Goal: Task Accomplishment & Management: Manage account settings

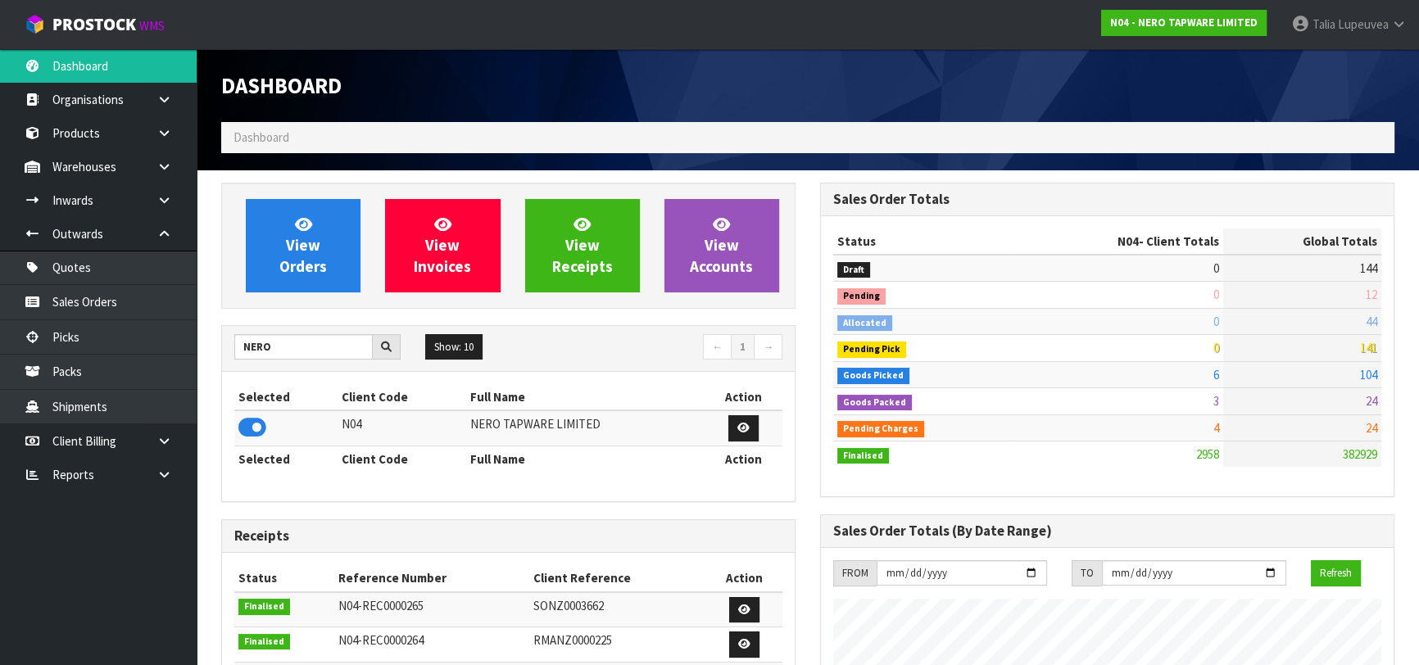
scroll to position [1308, 598]
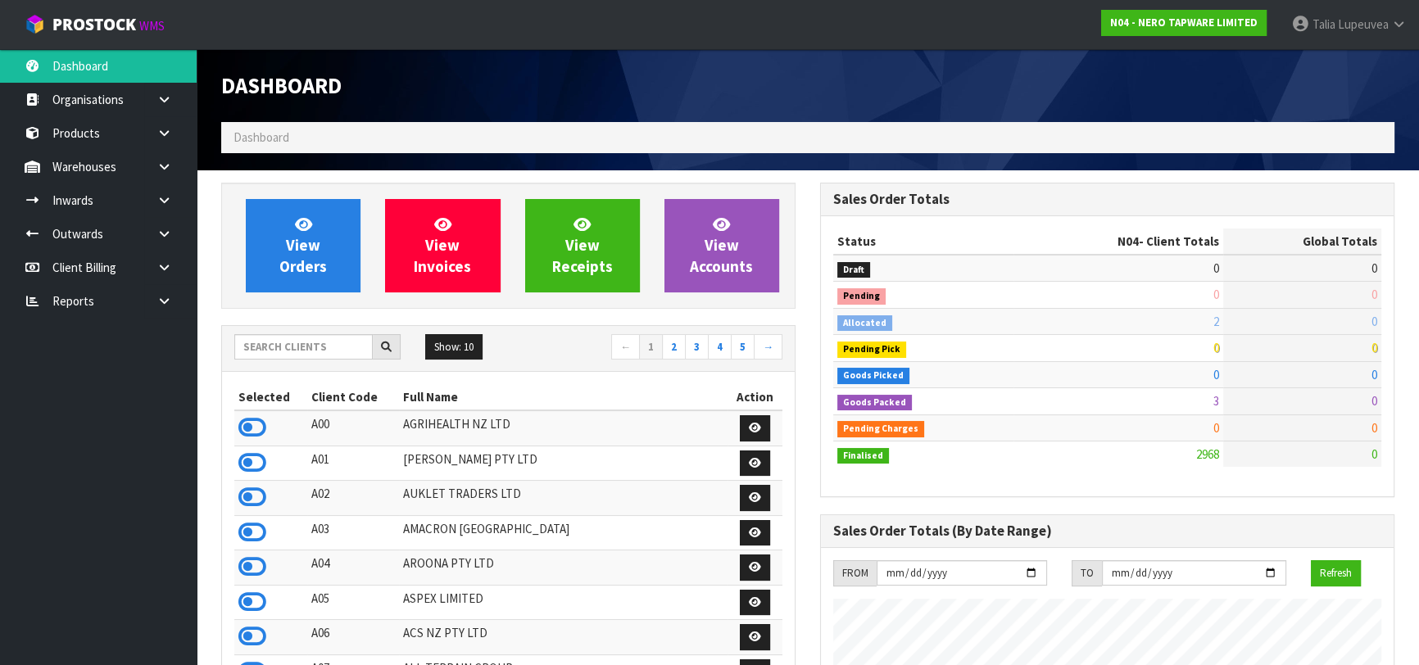
scroll to position [1308, 598]
click at [1342, 33] on link "Talia Lupeuvea" at bounding box center [1349, 24] width 140 height 49
click at [1345, 56] on link "Logout" at bounding box center [1353, 65] width 129 height 22
